Goal: Task Accomplishment & Management: Use online tool/utility

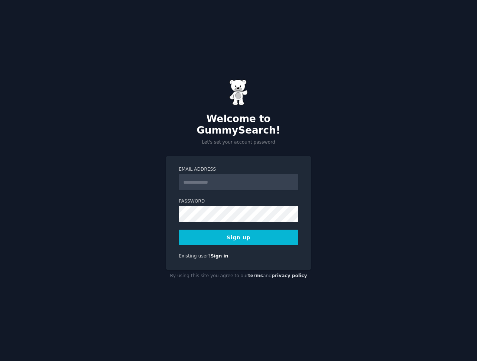
click at [233, 176] on input "Email Address" at bounding box center [238, 182] width 119 height 16
type input "**********"
click at [222, 234] on button "Sign up" at bounding box center [238, 237] width 119 height 16
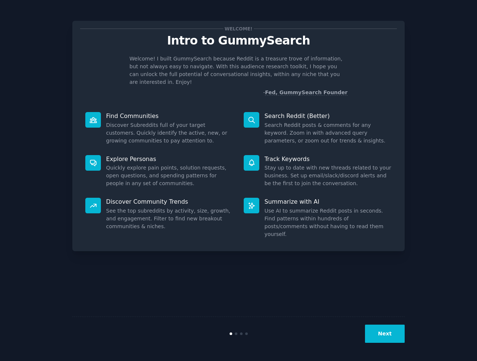
click at [389, 323] on div "Next" at bounding box center [238, 333] width 332 height 34
click at [390, 328] on button "Next" at bounding box center [385, 333] width 40 height 18
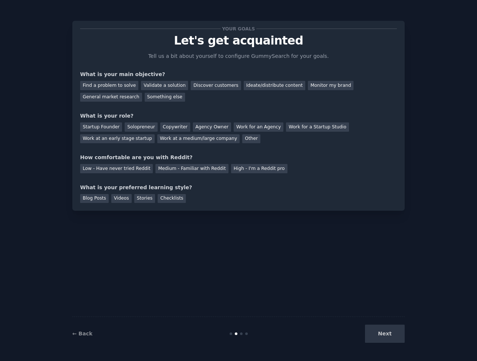
drag, startPoint x: 199, startPoint y: 84, endPoint x: 179, endPoint y: 83, distance: 20.0
click at [199, 84] on div "Discover customers" at bounding box center [215, 85] width 50 height 9
click at [157, 84] on div "Validate a solution" at bounding box center [164, 85] width 47 height 9
click at [201, 84] on div "Discover customers" at bounding box center [215, 85] width 50 height 9
click at [142, 93] on div "General market research" at bounding box center [111, 97] width 62 height 9
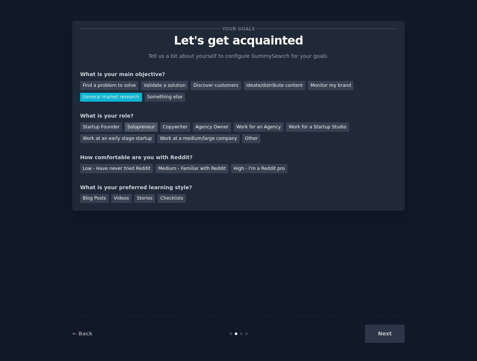
click at [141, 126] on div "Solopreneur" at bounding box center [141, 126] width 33 height 9
click at [122, 168] on div "Low - Have never tried Reddit" at bounding box center [116, 168] width 73 height 9
drag, startPoint x: 93, startPoint y: 198, endPoint x: 90, endPoint y: 202, distance: 5.1
click at [93, 198] on div "Blog Posts" at bounding box center [94, 198] width 29 height 9
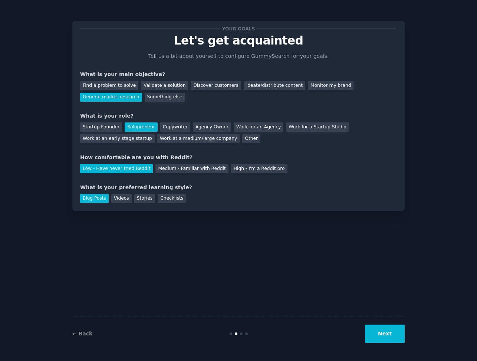
click at [386, 330] on button "Next" at bounding box center [385, 333] width 40 height 18
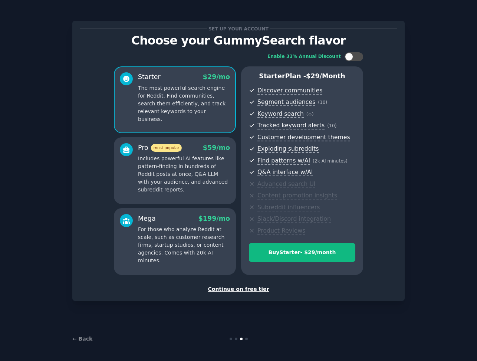
click at [248, 289] on div "Continue on free tier" at bounding box center [238, 289] width 316 height 8
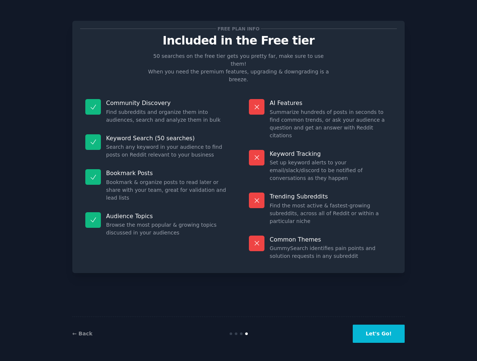
click at [384, 336] on button "Let's Go!" at bounding box center [378, 333] width 52 height 18
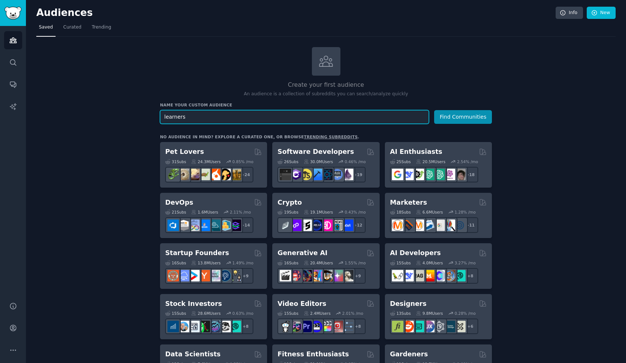
drag, startPoint x: 189, startPoint y: 114, endPoint x: 154, endPoint y: 113, distance: 35.2
type input "r"
type input "spaced repetition"
click at [434, 110] on button "Find Communities" at bounding box center [463, 117] width 58 height 14
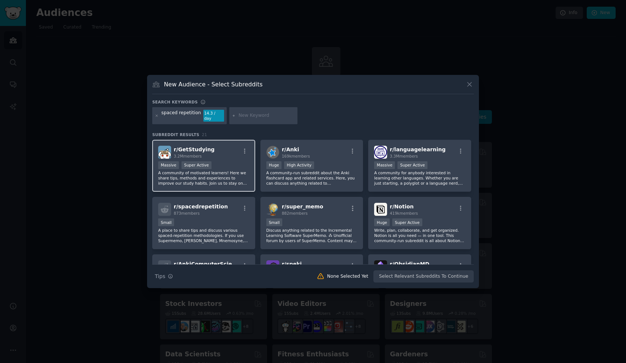
click at [241, 173] on p "A community of motivated learners! Here we share tips, methods and experiences …" at bounding box center [203, 178] width 91 height 16
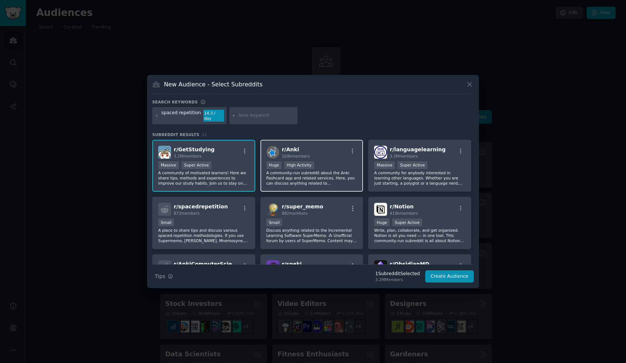
click at [320, 174] on p "A community-run subreddit about the Anki flashcard app and related services. He…" at bounding box center [311, 178] width 91 height 16
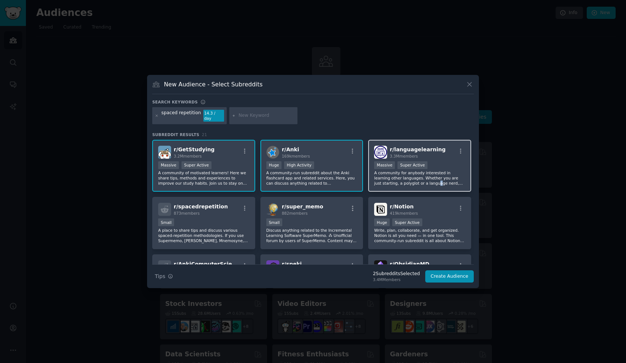
click at [407, 180] on p "A community for anybody interested in learning other languages. Whether you are…" at bounding box center [419, 178] width 91 height 16
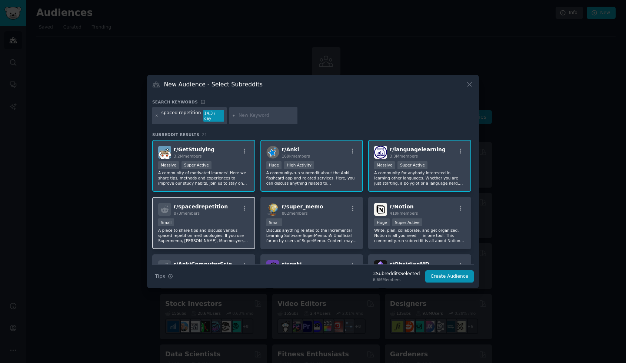
click at [226, 220] on div "Small" at bounding box center [203, 222] width 91 height 9
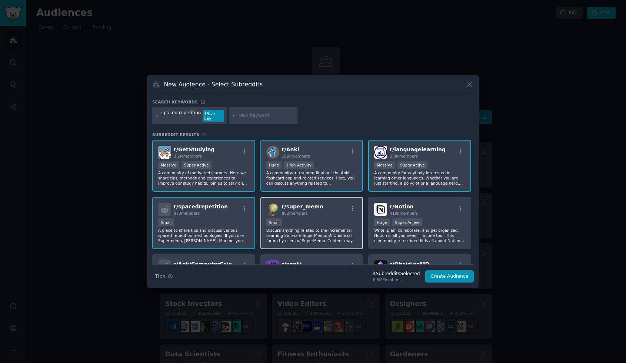
click at [314, 214] on div "r/ super_memo 882 members Small Discuss anything related to the Incremental Lea…" at bounding box center [312, 223] width 103 height 52
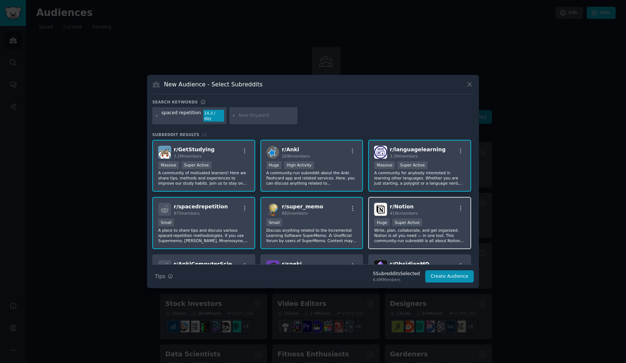
click at [422, 208] on div "r/ Notion 419k members" at bounding box center [419, 209] width 91 height 13
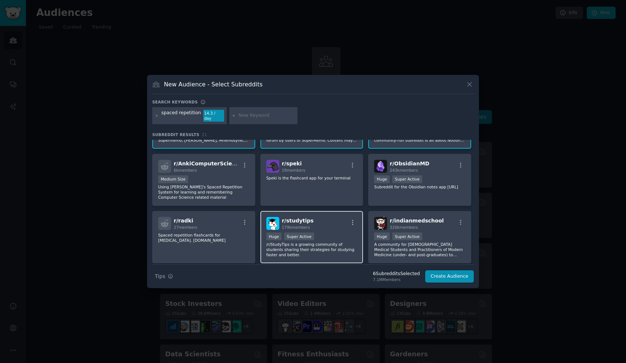
scroll to position [74, 0]
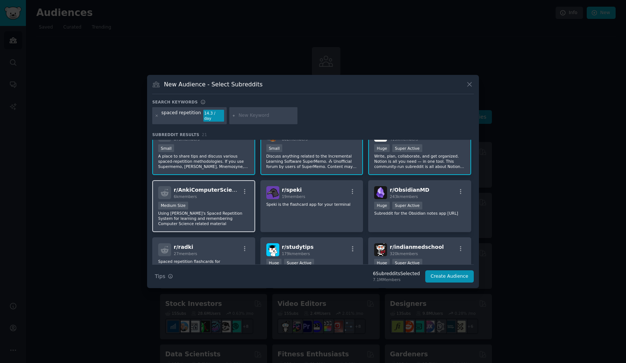
click at [219, 210] on p "Using [PERSON_NAME]'s Spaced Repetition System for learning and remembering Com…" at bounding box center [203, 218] width 91 height 16
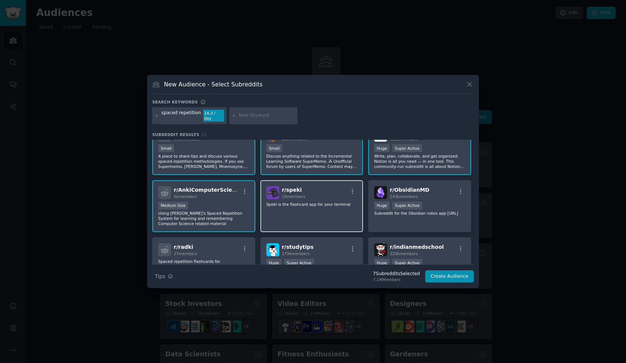
click at [335, 212] on div "r/ speki 19 members Speki is the flashcard app for your terminal" at bounding box center [312, 206] width 103 height 52
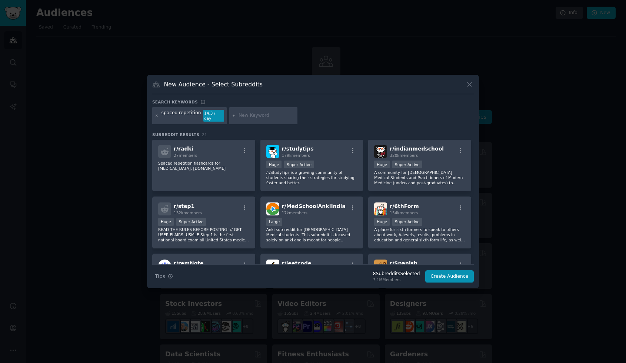
scroll to position [148, 0]
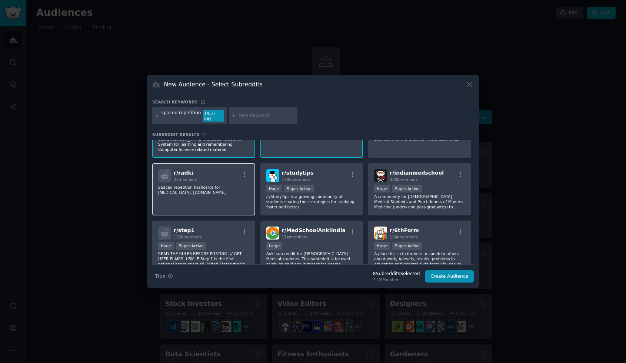
click at [216, 198] on div "r/ radki 27 members Spaced repetition flashcards for [MEDICAL_DATA]. [DOMAIN_NA…" at bounding box center [203, 189] width 103 height 52
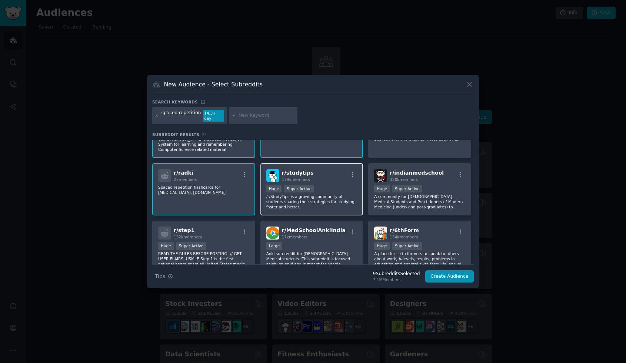
click at [318, 198] on p "/r/StudyTips is a growing community of students sharing their strategies for st…" at bounding box center [311, 202] width 91 height 16
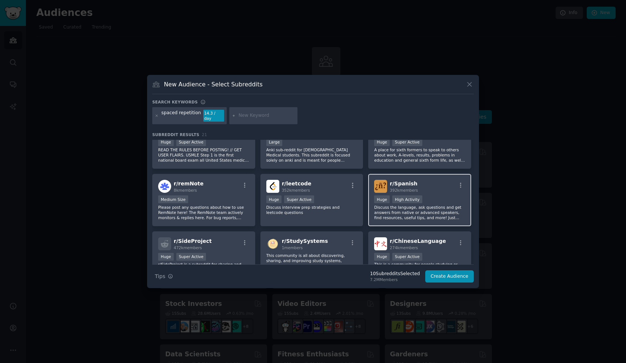
scroll to position [259, 0]
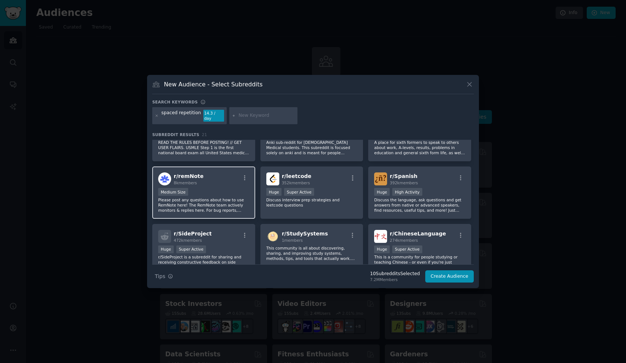
click at [216, 176] on div "r/ remNote 8k members" at bounding box center [203, 178] width 91 height 13
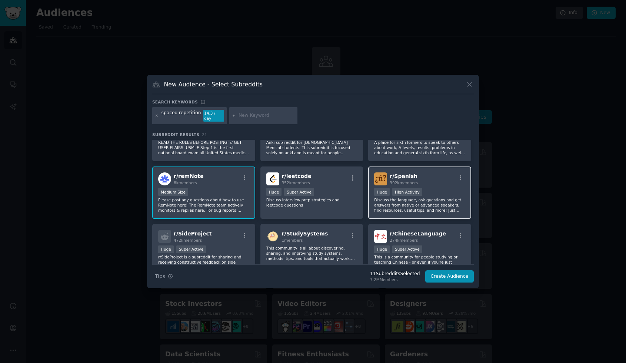
click at [422, 208] on p "Discuss the language, ask questions and get answers from native or advanced spe…" at bounding box center [419, 205] width 91 height 16
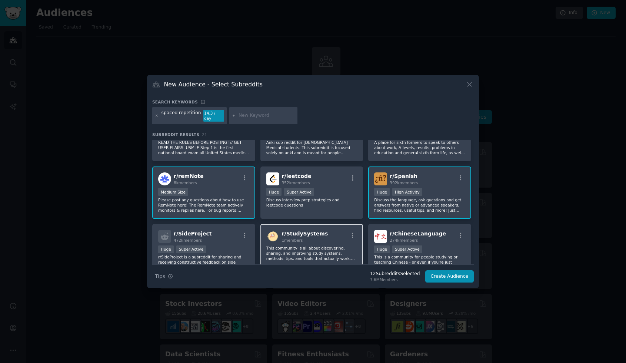
scroll to position [296, 0]
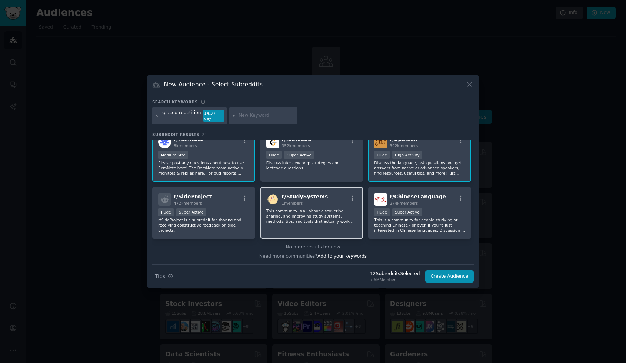
click at [325, 218] on p "This community is all about discovering, sharing, and improving study systems, …" at bounding box center [311, 216] width 91 height 16
click at [451, 275] on button "Create Audience" at bounding box center [449, 276] width 49 height 13
